Goal: Obtain resource: Download file/media

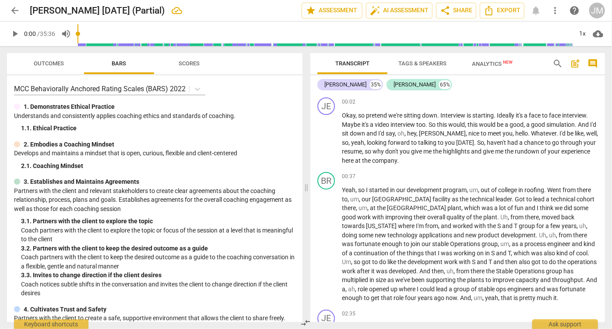
scroll to position [2452, 0]
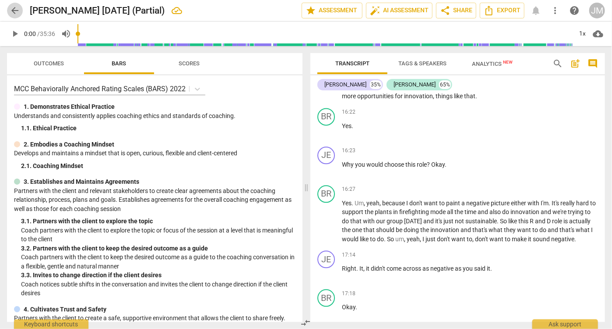
click at [16, 10] on span "arrow_back" at bounding box center [15, 10] width 11 height 11
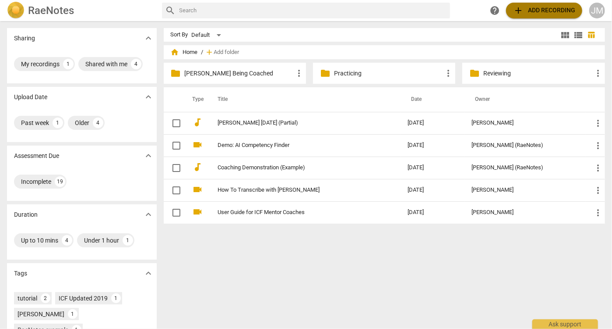
click at [523, 14] on span "add" at bounding box center [518, 10] width 11 height 11
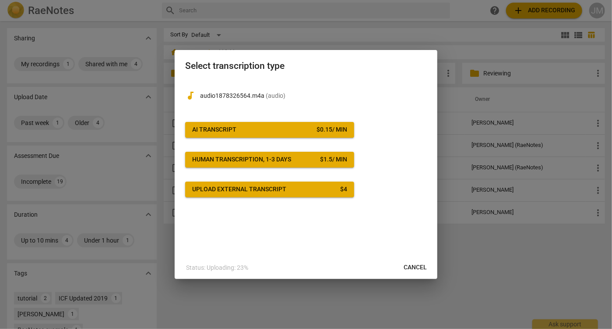
click at [249, 127] on span "AI Transcript $ 0.15 / min" at bounding box center [269, 129] width 155 height 9
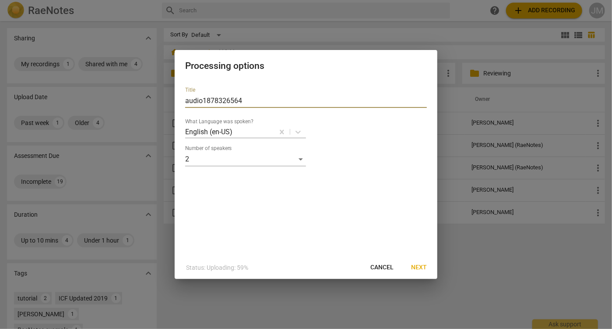
drag, startPoint x: 252, startPoint y: 101, endPoint x: 248, endPoint y: 95, distance: 7.3
click at [249, 95] on input "audio1878326564" at bounding box center [306, 101] width 242 height 14
type input "[PERSON_NAME] Elevator Pitch Rehearsal"
click at [416, 267] on span "Next" at bounding box center [419, 267] width 16 height 9
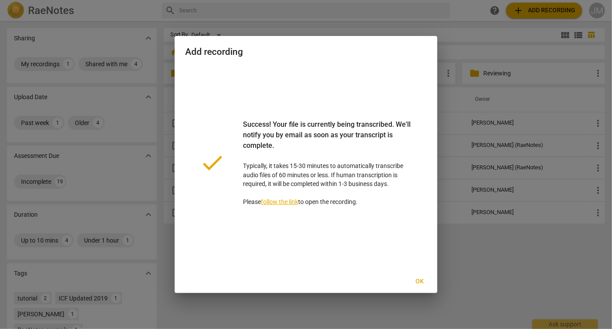
click at [420, 279] on span "Ok" at bounding box center [420, 281] width 14 height 9
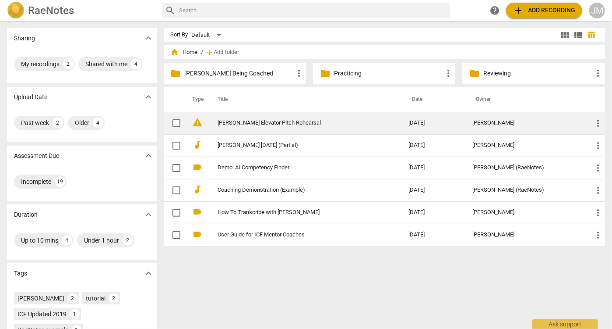
click at [246, 120] on link "[PERSON_NAME] Elevator Pitch Rehearsal" at bounding box center [297, 123] width 159 height 7
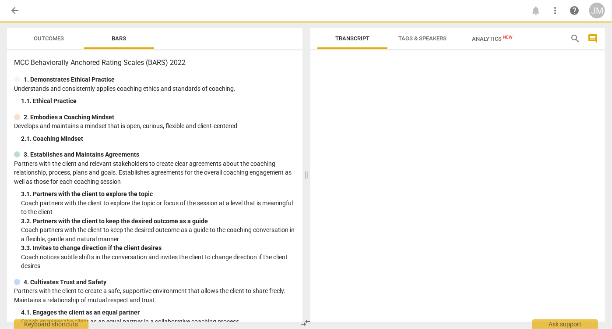
click at [246, 120] on div "2. Embodies a Coaching Mindset" at bounding box center [155, 117] width 282 height 9
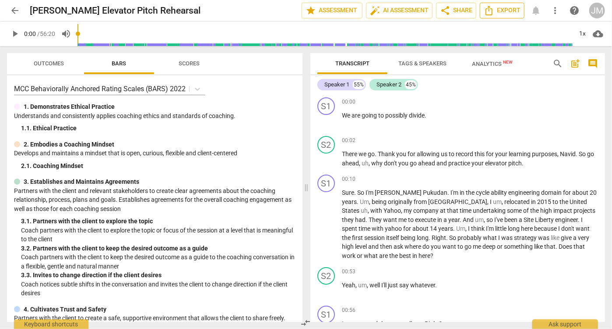
click at [503, 10] on span "Export" at bounding box center [502, 10] width 37 height 11
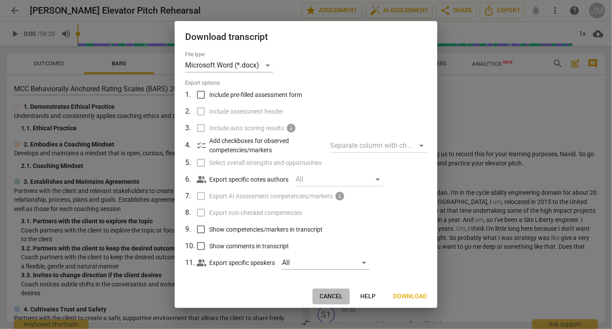
click at [332, 297] on span "Cancel" at bounding box center [331, 296] width 23 height 9
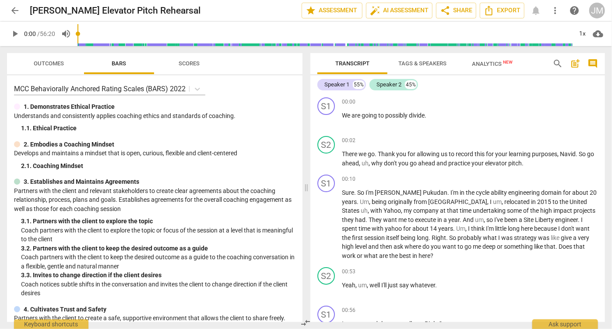
click at [406, 69] on span "Tags & Speakers" at bounding box center [422, 64] width 69 height 12
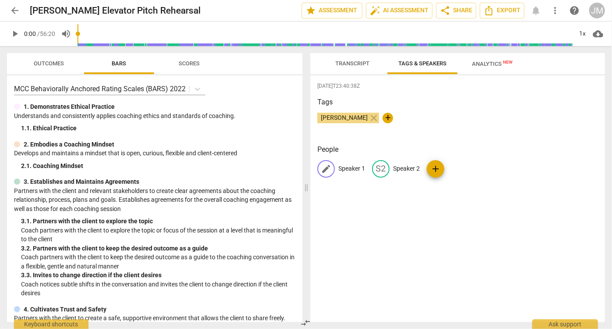
click at [346, 168] on p "Speaker 1" at bounding box center [352, 168] width 27 height 9
click at [356, 68] on span "Transcript" at bounding box center [352, 64] width 55 height 12
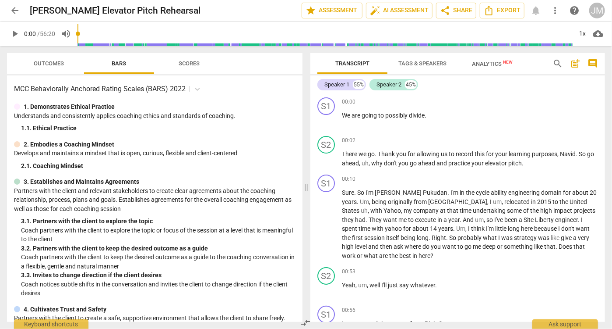
click at [414, 67] on span "Tags & Speakers" at bounding box center [422, 64] width 69 height 12
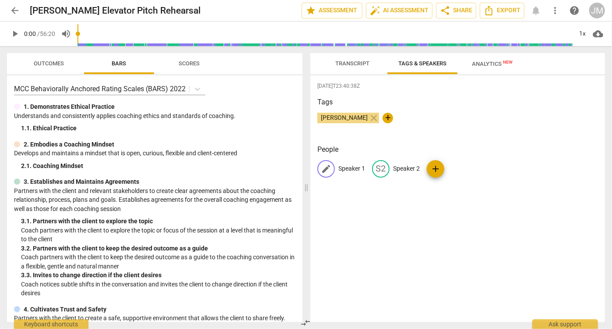
click at [353, 168] on p "Speaker 1" at bounding box center [352, 168] width 27 height 9
type input "[PERSON_NAME]"
click at [460, 167] on p "Speaker 2" at bounding box center [463, 168] width 27 height 9
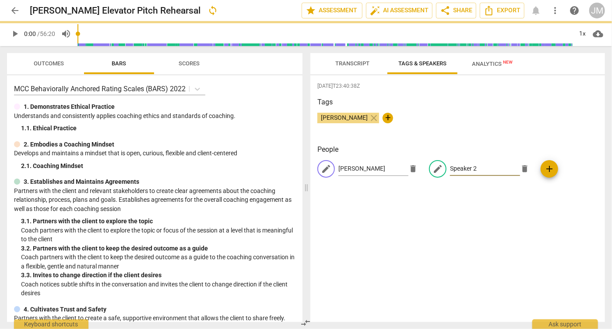
click at [460, 166] on input "Speaker 2" at bounding box center [485, 169] width 70 height 14
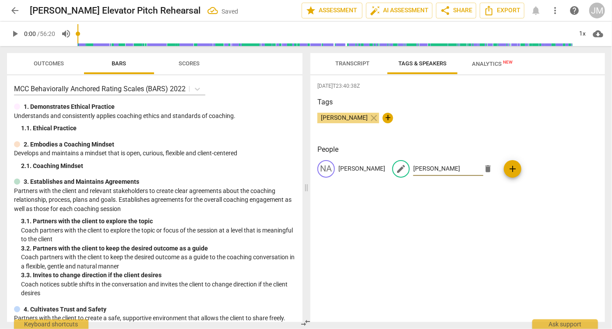
type input "[PERSON_NAME]"
click at [427, 212] on div "[DATE]T23:40:38Z Tags [PERSON_NAME] close + People NA [PERSON_NAME] edit [PERSO…" at bounding box center [458, 198] width 295 height 246
click at [347, 169] on p "[PERSON_NAME]" at bounding box center [362, 168] width 47 height 9
click at [347, 169] on input "[PERSON_NAME]" at bounding box center [374, 169] width 70 height 14
click at [346, 167] on input "[PERSON_NAME]" at bounding box center [374, 169] width 70 height 14
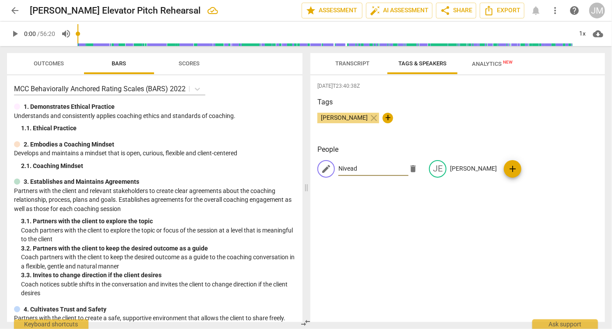
type input "Nivead"
click at [363, 70] on button "Transcript" at bounding box center [353, 63] width 70 height 21
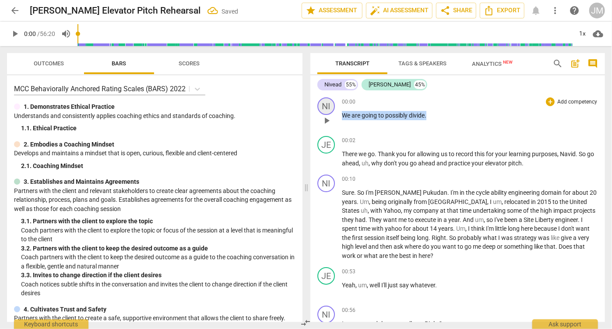
drag, startPoint x: 411, startPoint y: 114, endPoint x: 329, endPoint y: 109, distance: 82.5
click at [329, 109] on div "NI play_arrow pause 00:00 + Add competency keyboard_arrow_right We are going to…" at bounding box center [458, 113] width 295 height 39
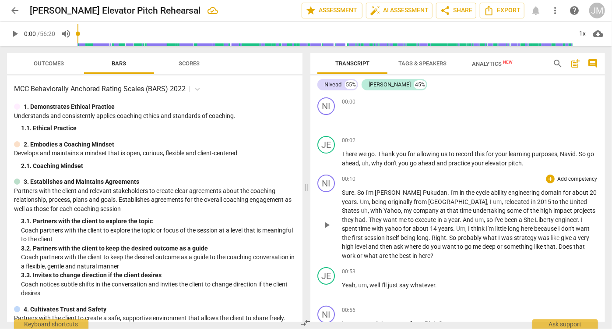
click at [418, 171] on div "NI play_arrow pause 00:10 + Add competency keyboard_arrow_right Sure . So I'm […" at bounding box center [458, 217] width 295 height 92
click at [388, 113] on span "possibly" at bounding box center [397, 115] width 24 height 7
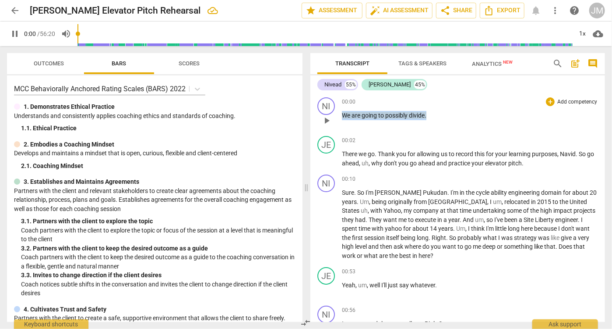
click at [388, 113] on span "possibly" at bounding box center [397, 115] width 24 height 7
click at [456, 104] on span "keyboard_arrow_down" at bounding box center [456, 104] width 11 height 11
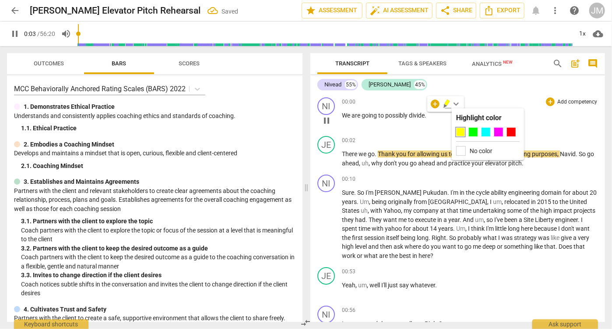
click at [407, 117] on span "possibly" at bounding box center [397, 115] width 24 height 7
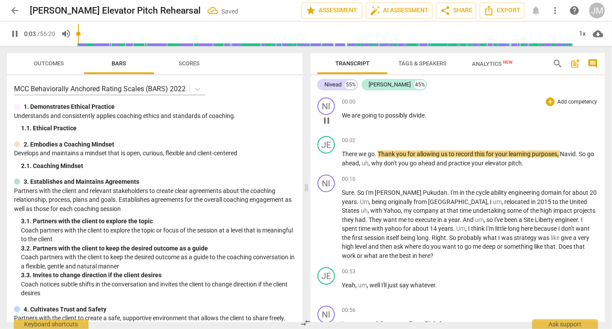
click at [406, 117] on span "possibly" at bounding box center [397, 115] width 24 height 7
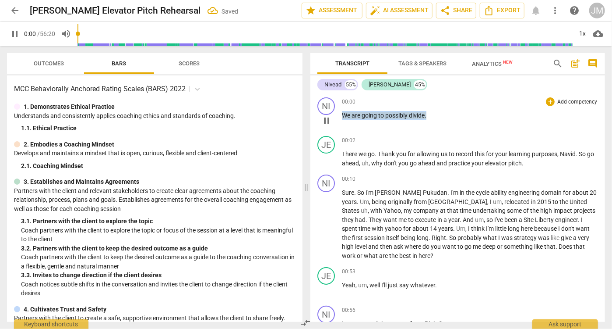
click at [406, 117] on span "possibly" at bounding box center [397, 115] width 24 height 7
type input "2"
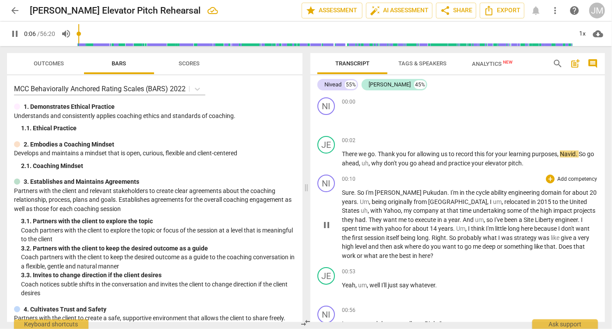
click at [389, 178] on div "00:10 + Add competency keyboard_arrow_right" at bounding box center [470, 178] width 256 height 9
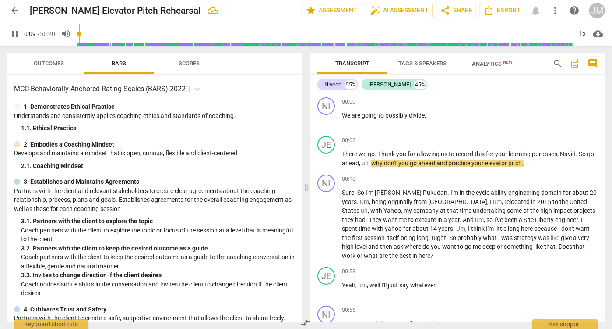
click at [11, 31] on span "pause" at bounding box center [15, 33] width 11 height 11
type input "10"
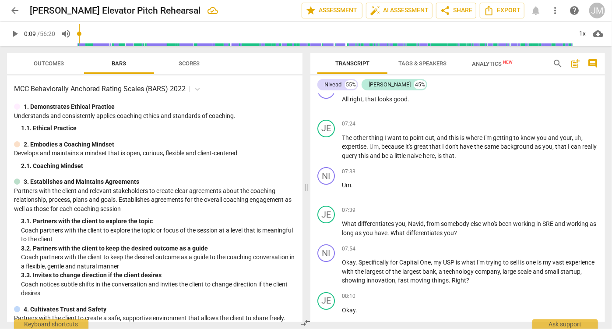
scroll to position [1324, 0]
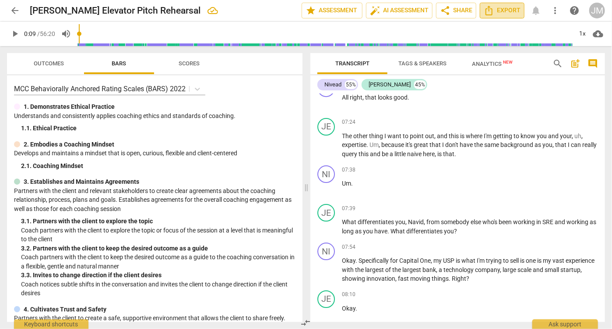
click at [513, 11] on span "Export" at bounding box center [502, 10] width 37 height 11
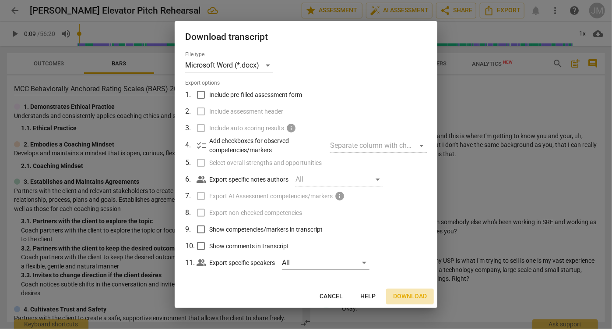
click at [403, 294] on span "Download" at bounding box center [410, 296] width 34 height 9
